Goal: Task Accomplishment & Management: Manage account settings

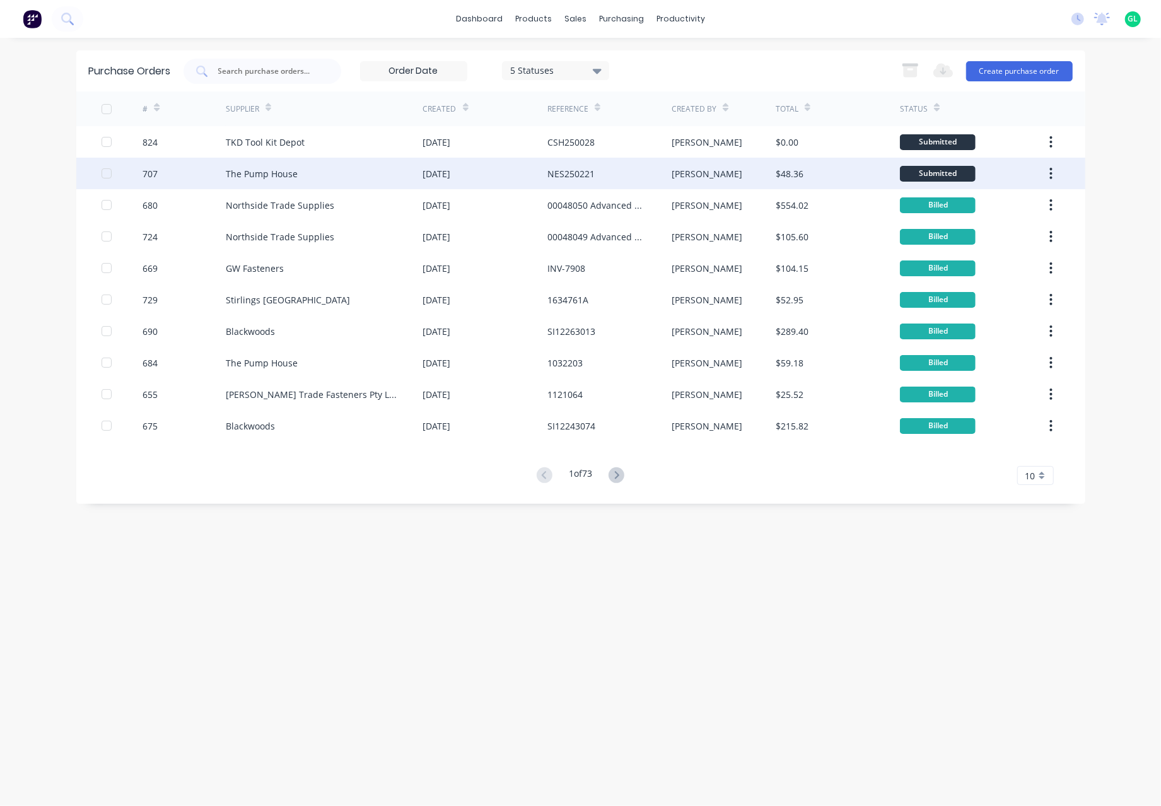
click at [816, 174] on div "$48.36" at bounding box center [837, 174] width 124 height 32
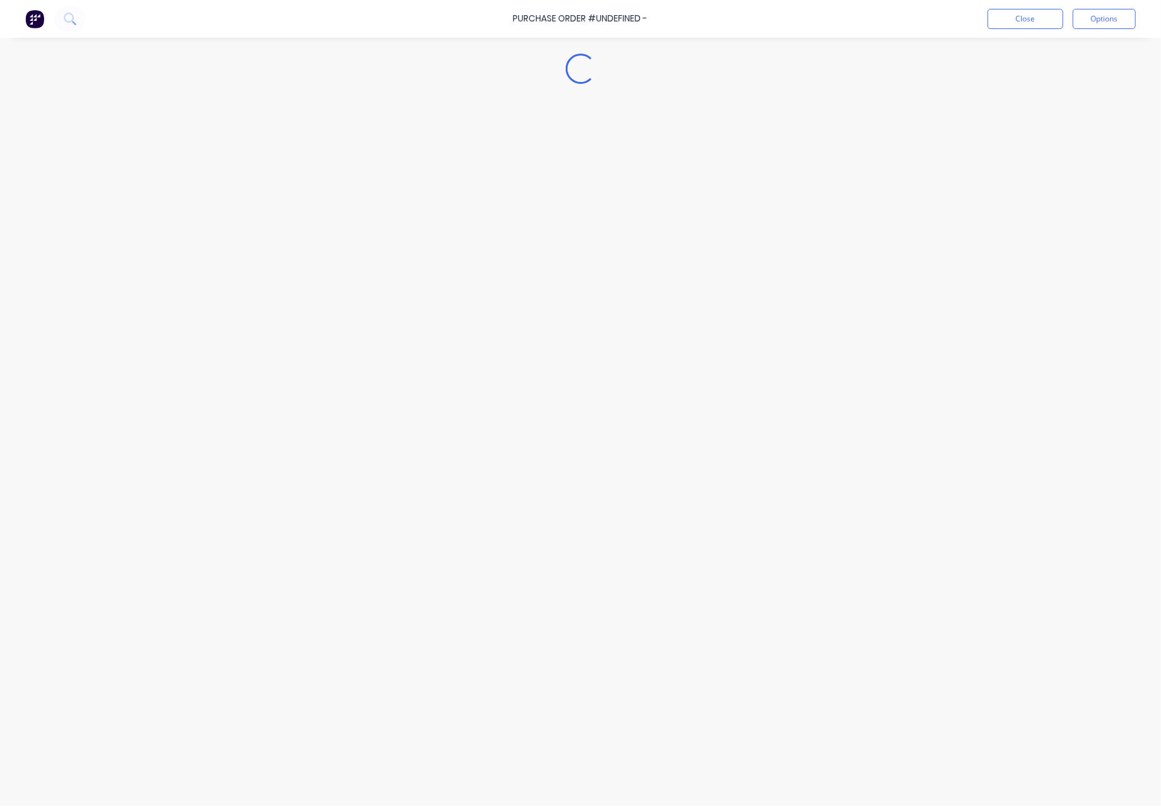
click at [816, 174] on div "Loading..." at bounding box center [580, 384] width 1147 height 743
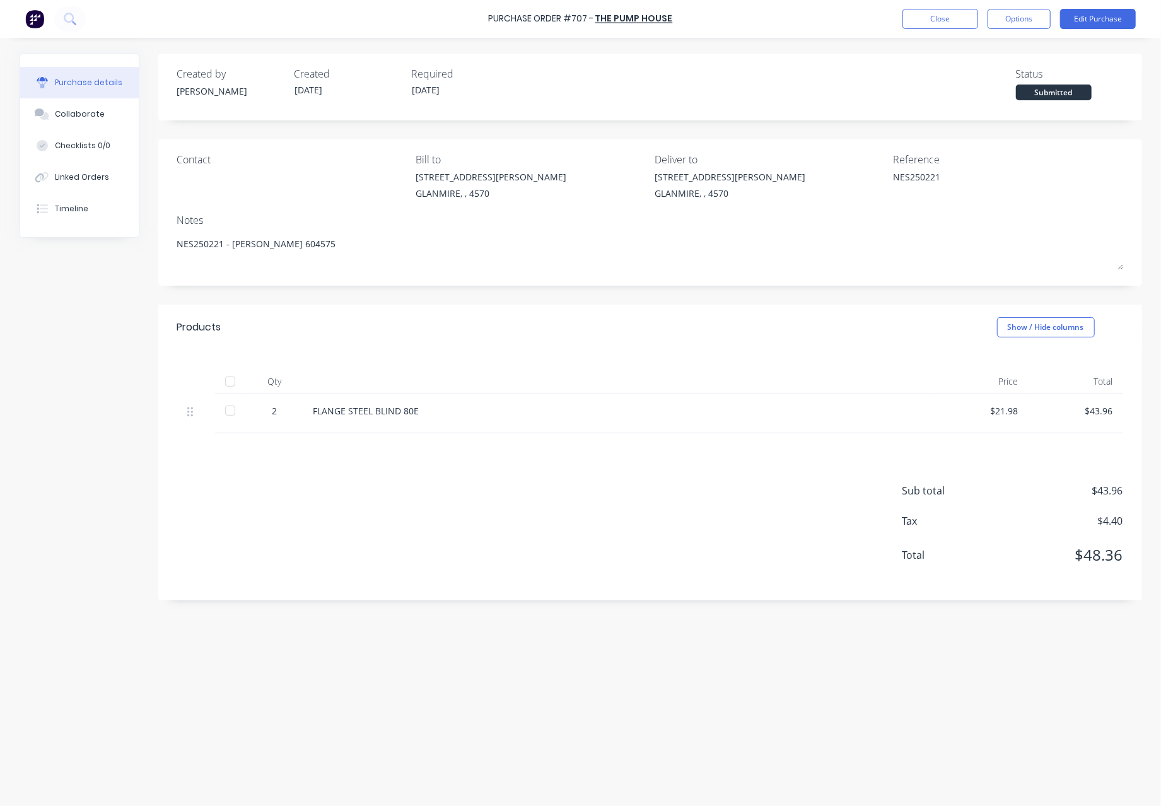
click at [231, 412] on div at bounding box center [229, 410] width 25 height 25
type textarea "x"
click at [951, 18] on button "Close" at bounding box center [940, 19] width 76 height 20
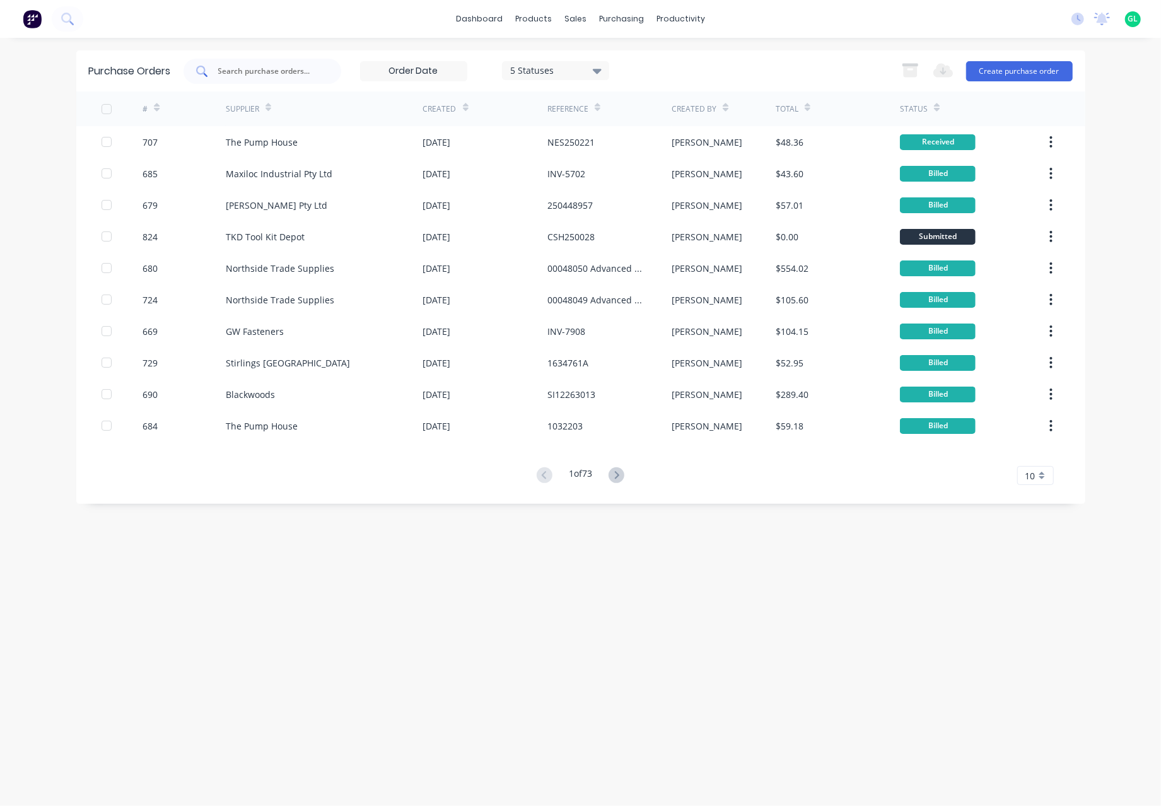
click at [231, 68] on input "text" at bounding box center [269, 71] width 105 height 13
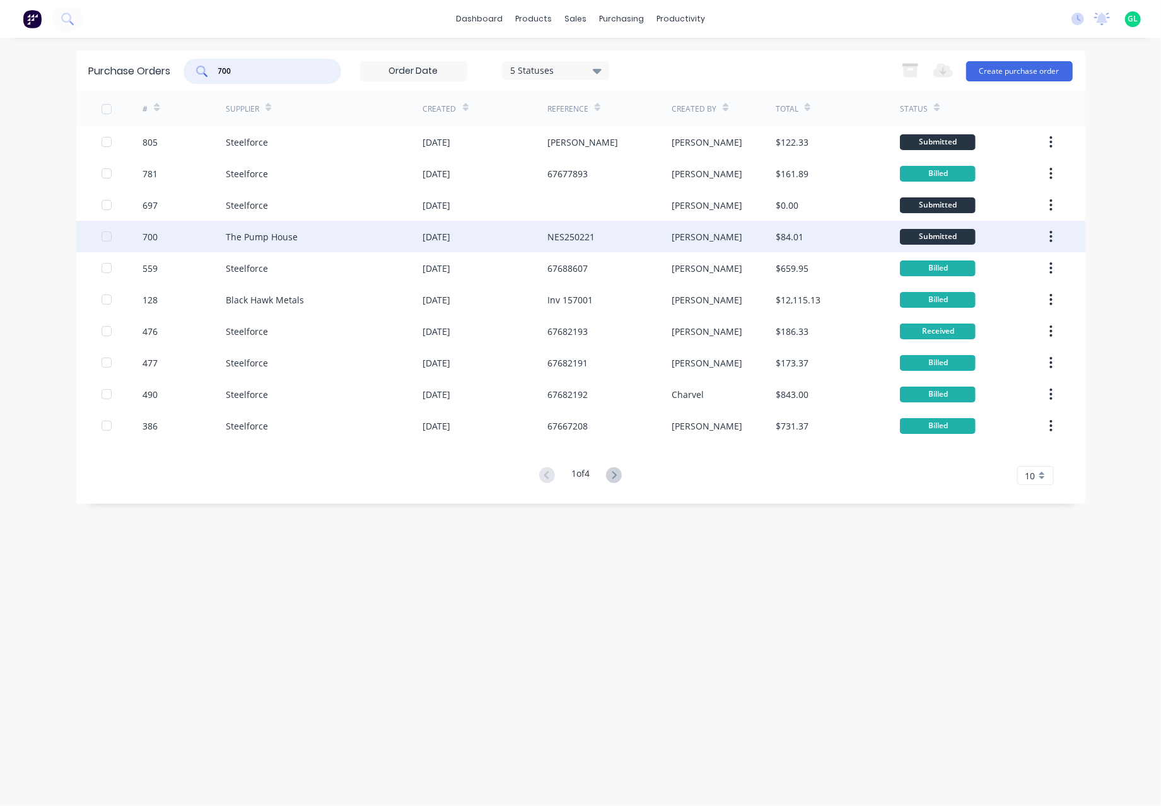
type input "700"
click at [813, 237] on div "$84.01" at bounding box center [837, 237] width 124 height 32
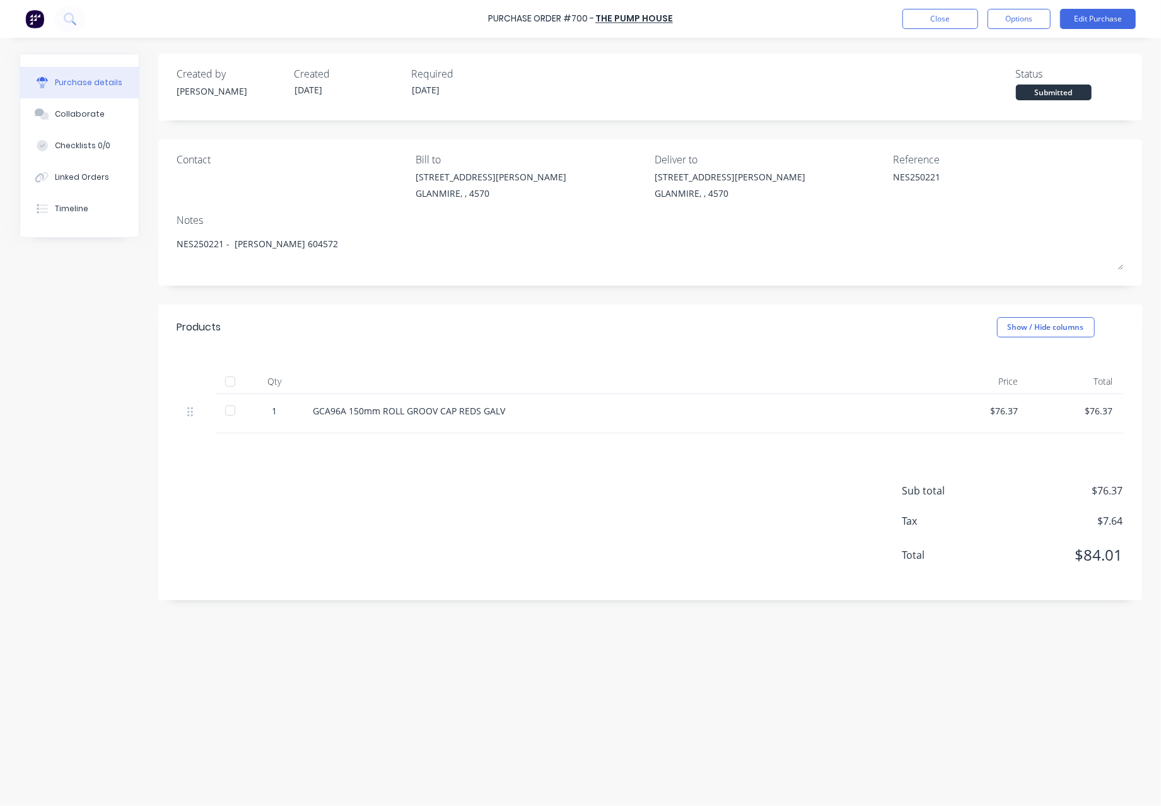
click at [230, 412] on div at bounding box center [229, 410] width 25 height 25
type textarea "x"
click at [936, 17] on button "Close" at bounding box center [940, 19] width 76 height 20
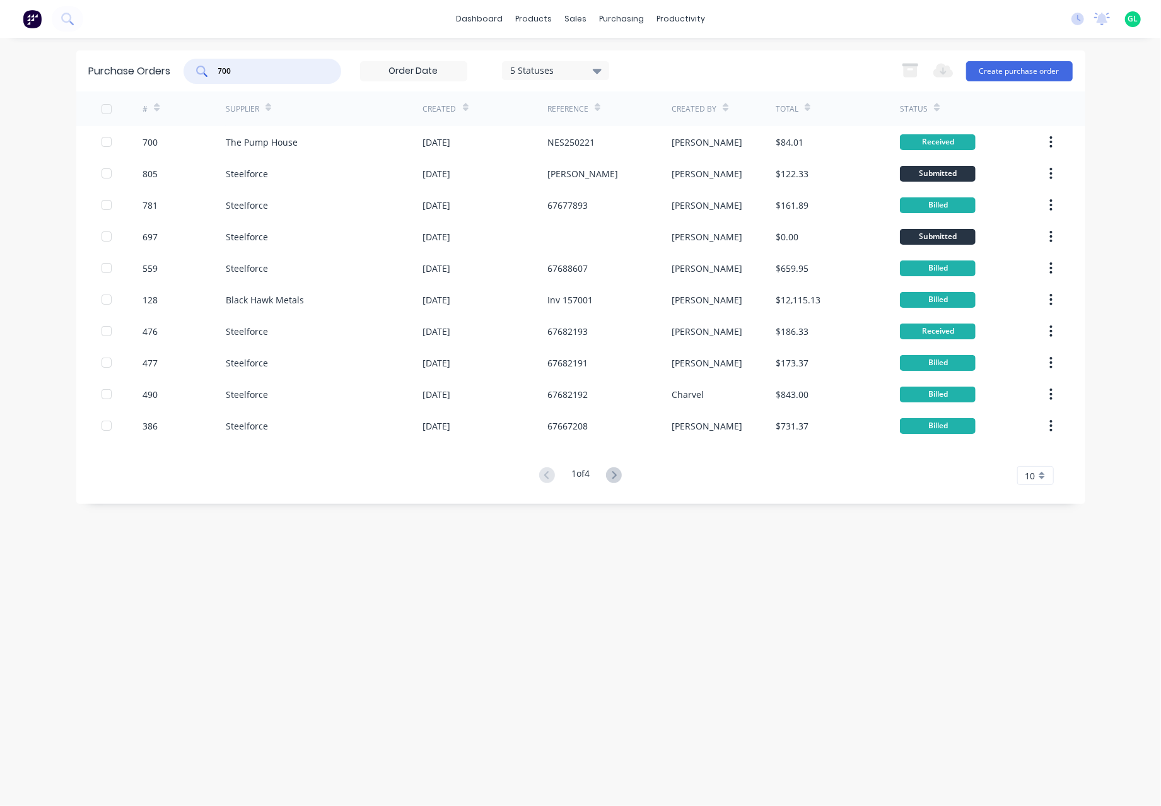
click at [241, 67] on input "700" at bounding box center [269, 71] width 105 height 13
type input "7"
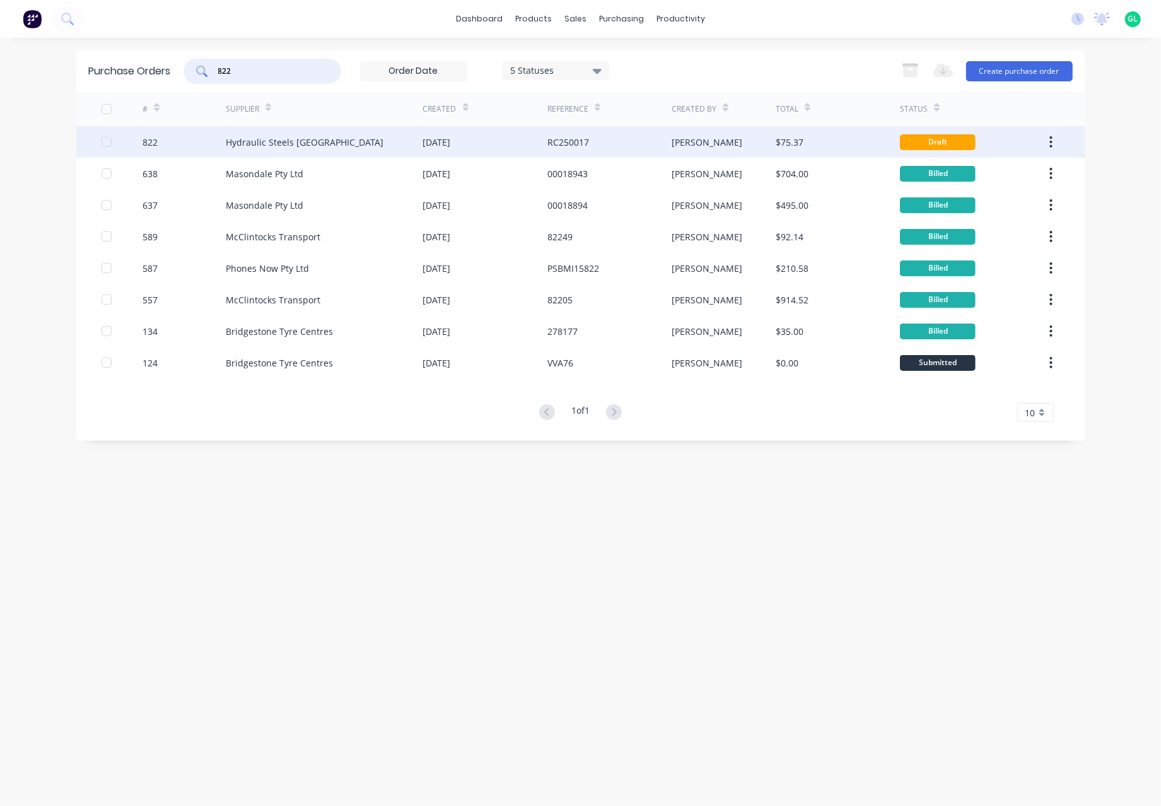
type input "822"
click at [806, 147] on div "$75.37" at bounding box center [837, 142] width 124 height 32
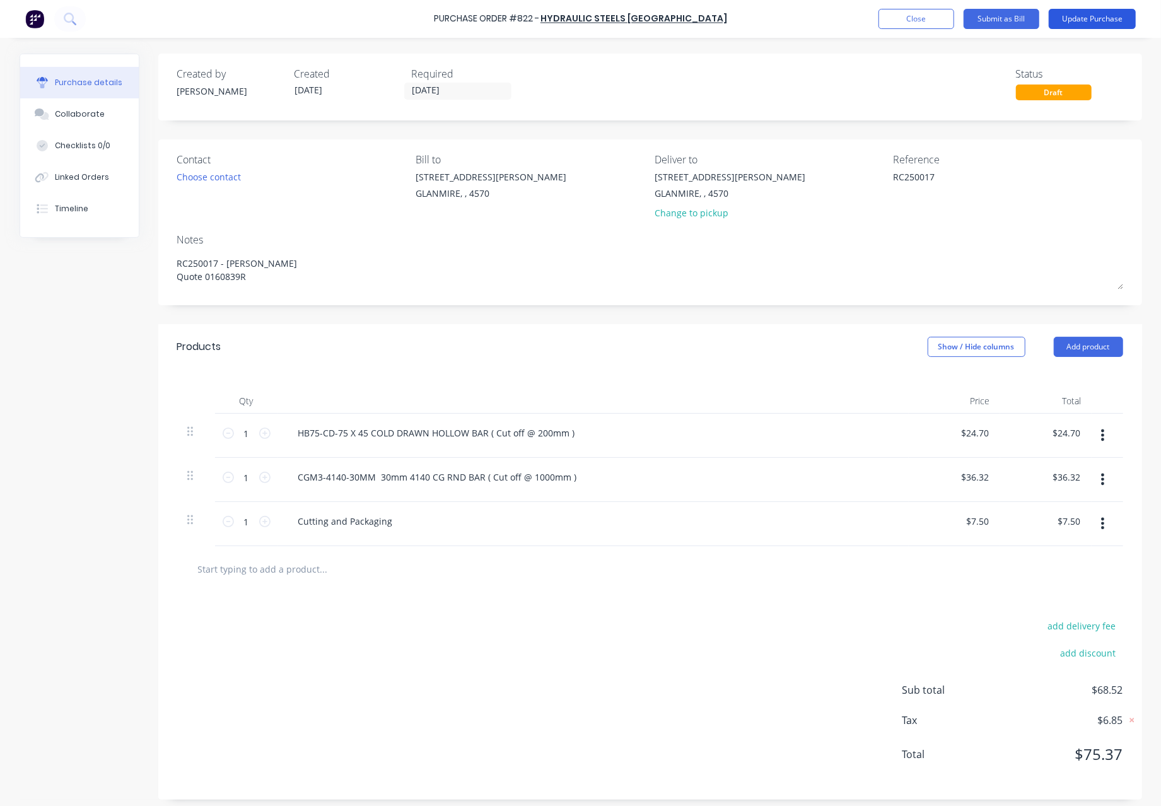
click at [1099, 17] on button "Update Purchase" at bounding box center [1091, 19] width 87 height 20
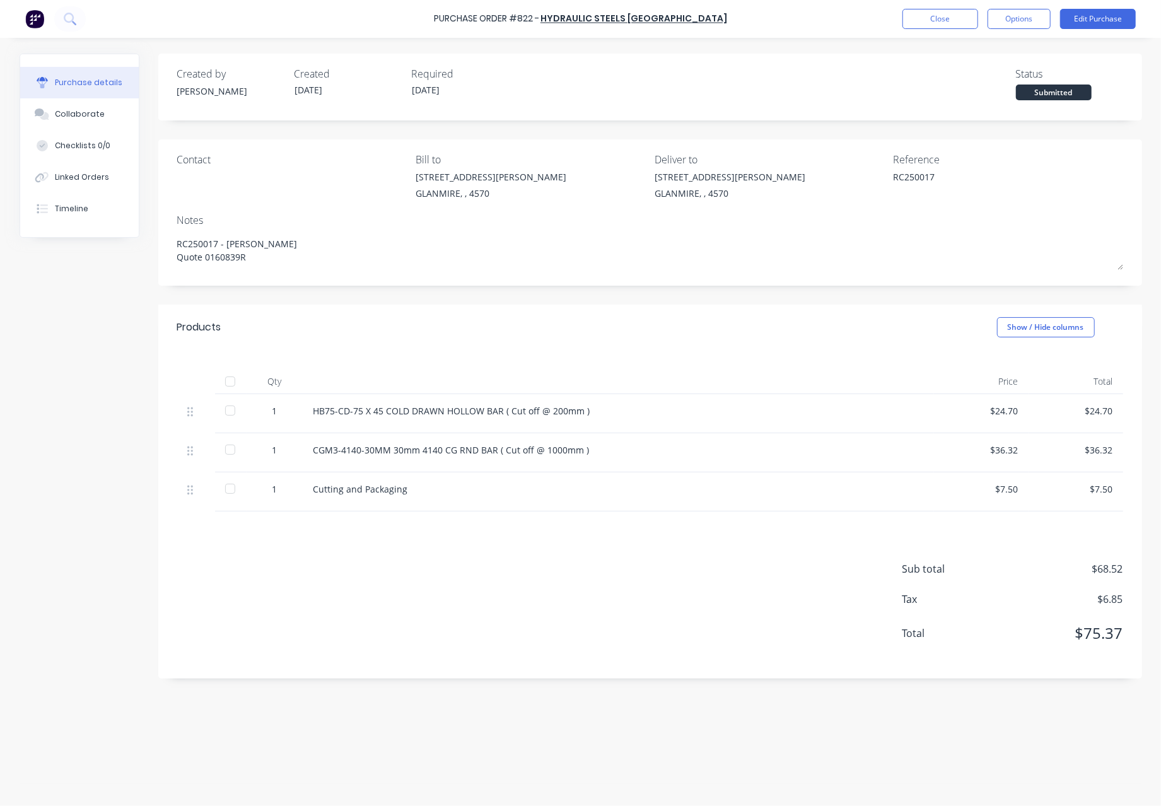
drag, startPoint x: 232, startPoint y: 412, endPoint x: 231, endPoint y: 429, distance: 17.1
click at [232, 411] on div at bounding box center [229, 410] width 25 height 25
click at [232, 446] on div at bounding box center [229, 449] width 25 height 25
click at [231, 487] on div at bounding box center [229, 488] width 25 height 25
type textarea "x"
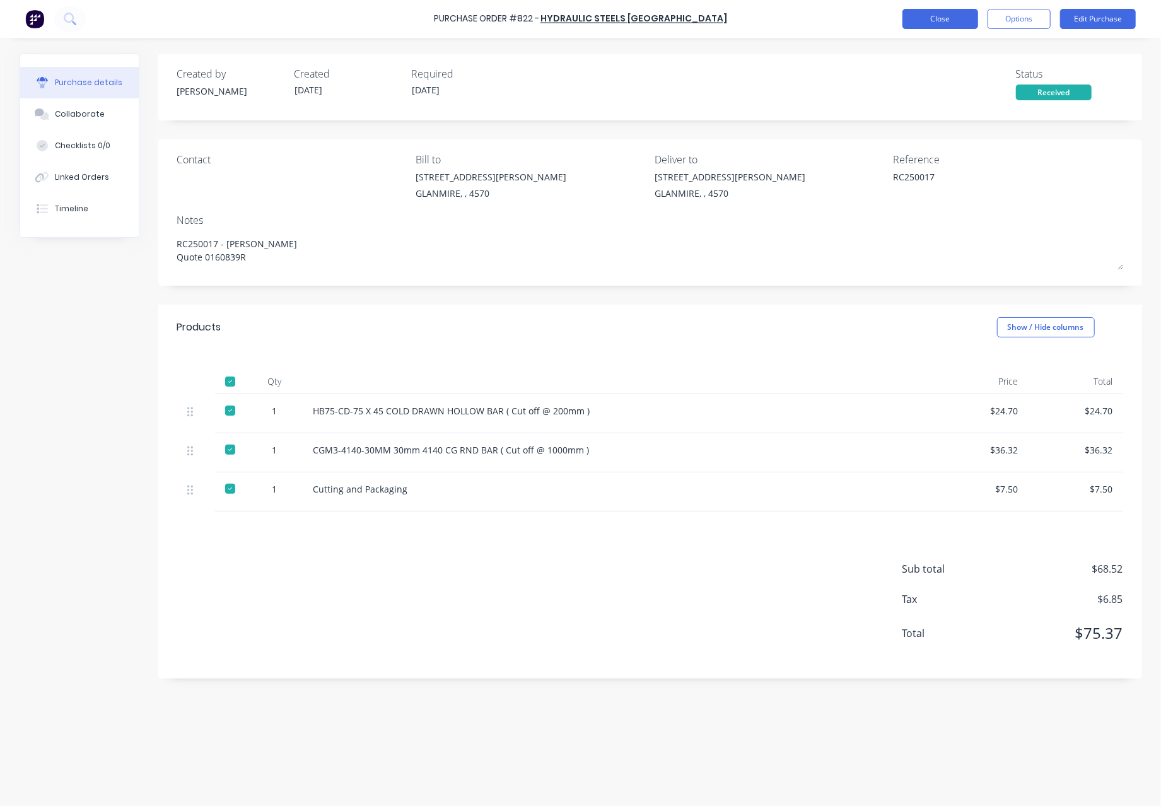
click at [953, 21] on button "Close" at bounding box center [940, 19] width 76 height 20
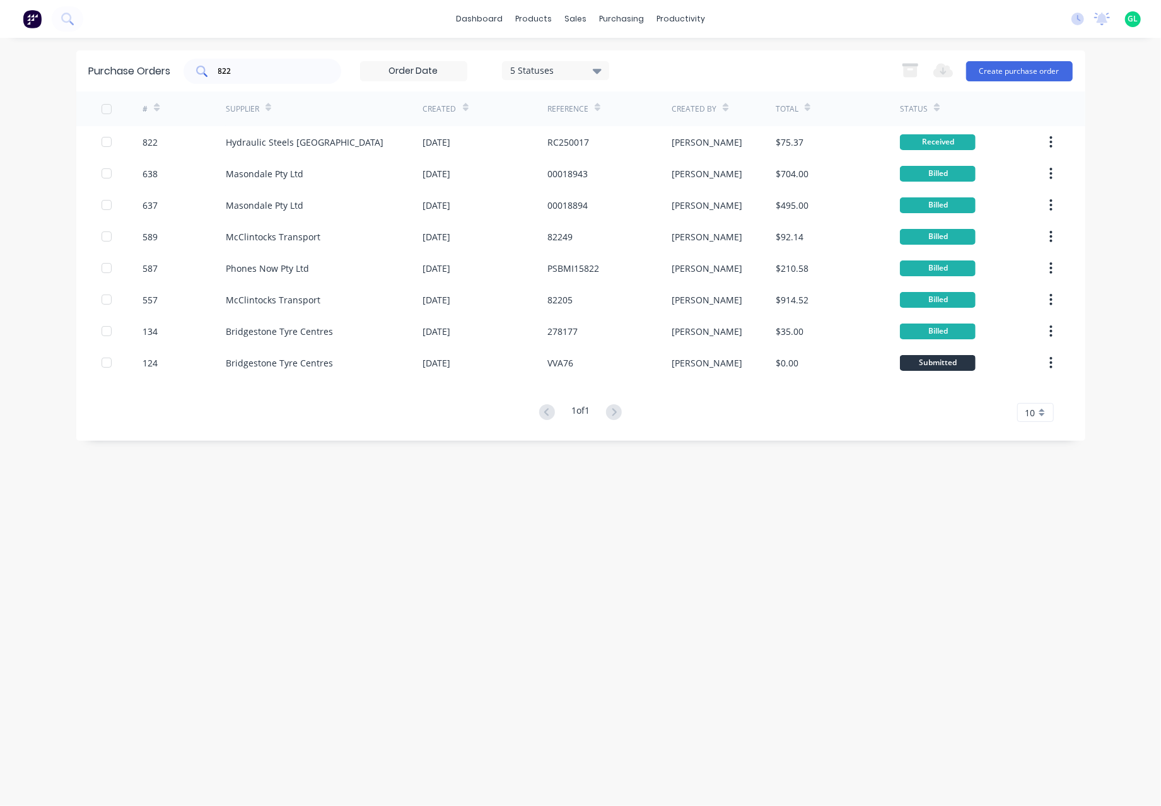
click at [240, 66] on input "822" at bounding box center [269, 71] width 105 height 13
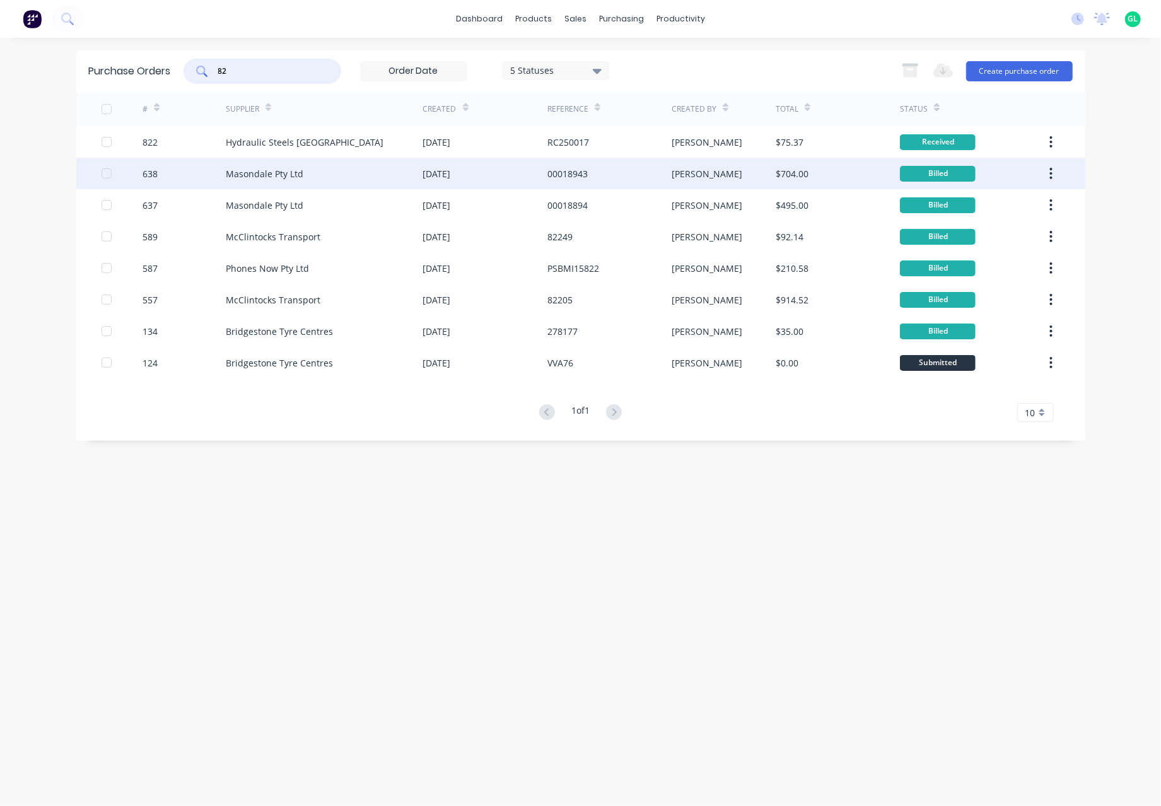
type input "8"
